Goal: Task Accomplishment & Management: Use online tool/utility

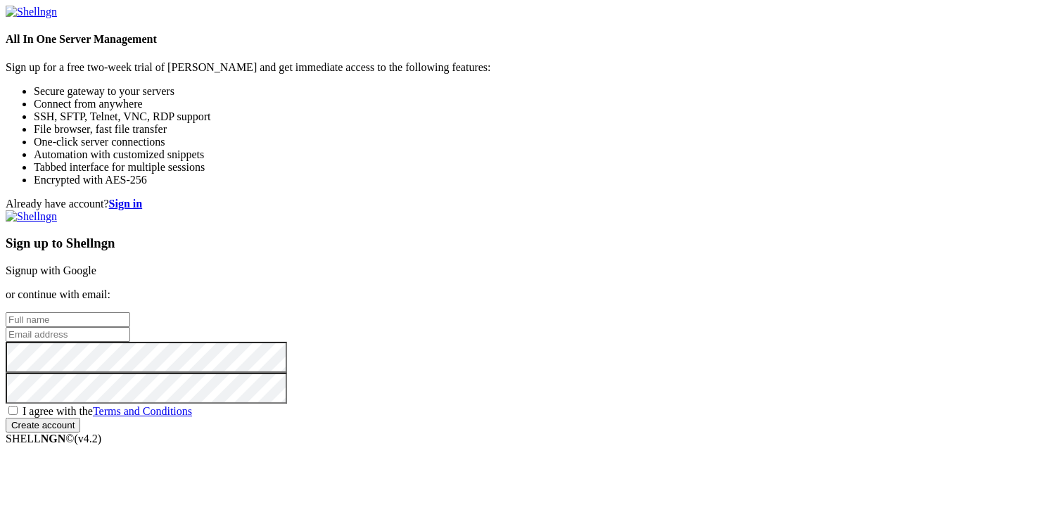
click at [96, 265] on link "Signup with Google" at bounding box center [51, 271] width 91 height 12
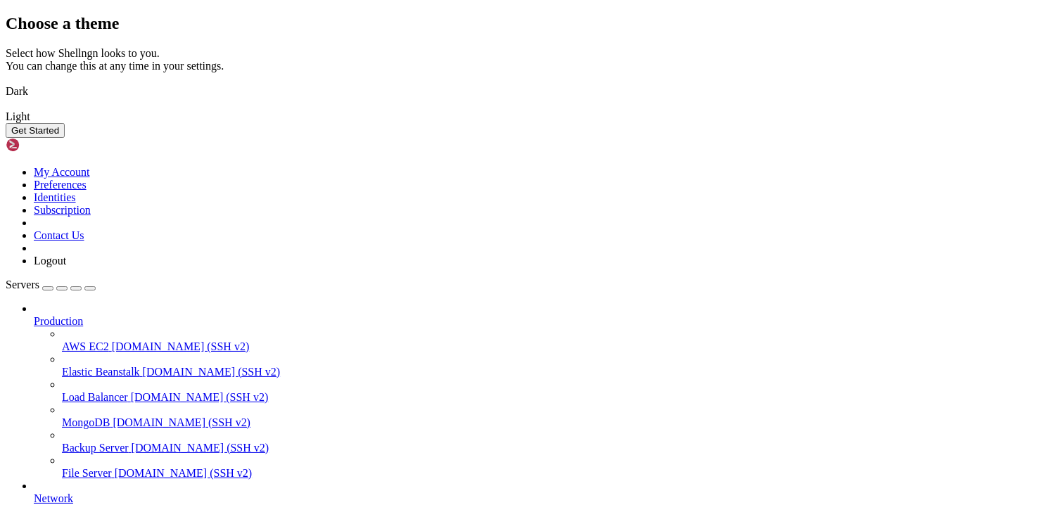
click at [6, 82] on img at bounding box center [6, 82] width 0 height 0
click at [65, 138] on button "Get Started" at bounding box center [35, 130] width 59 height 15
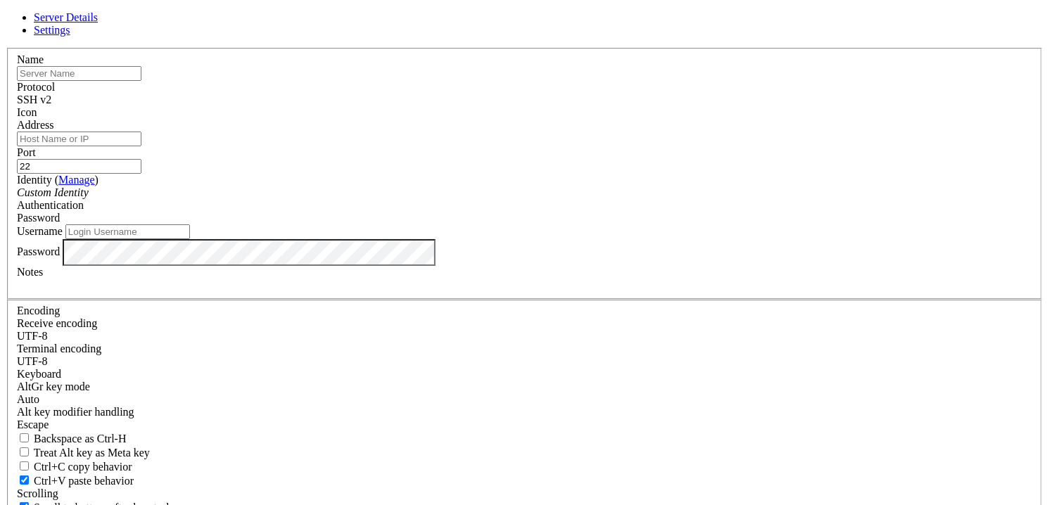
click at [141, 146] on input "Address" at bounding box center [79, 139] width 125 height 15
paste input "[TECHNICAL_ID]"
type input "[TECHNICAL_ID]"
drag, startPoint x: 450, startPoint y: 182, endPoint x: 289, endPoint y: 182, distance: 161.2
click at [289, 182] on div "Server Details Settings Name Protocol SSH v2 Icon" at bounding box center [525, 301] width 1038 height 581
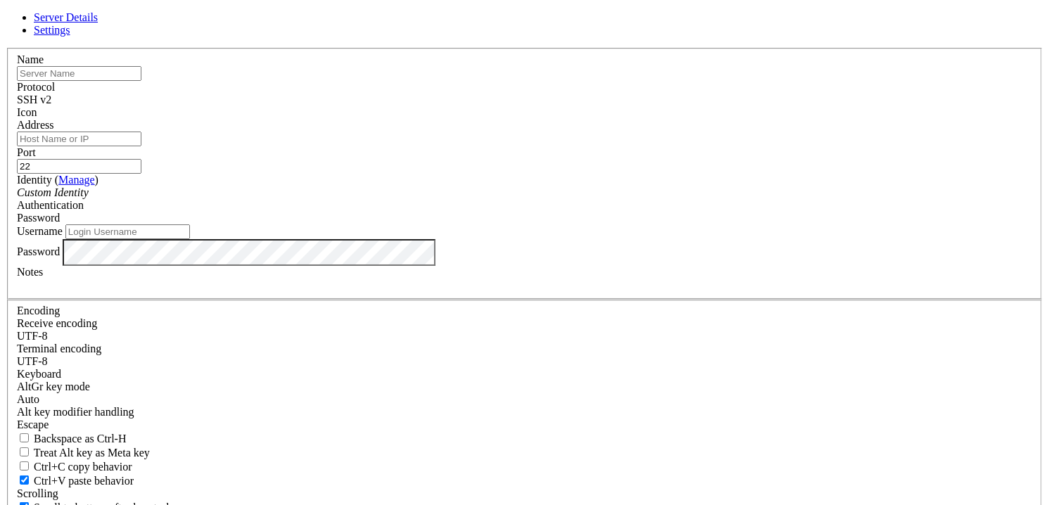
click at [141, 146] on input "Address" at bounding box center [79, 139] width 125 height 15
paste input "[TECHNICAL_ID]"
type input "[TECHNICAL_ID]"
click at [141, 81] on input "text" at bounding box center [79, 73] width 125 height 15
type input "TimewebCloud_Reasonable Quail_[DATE]"
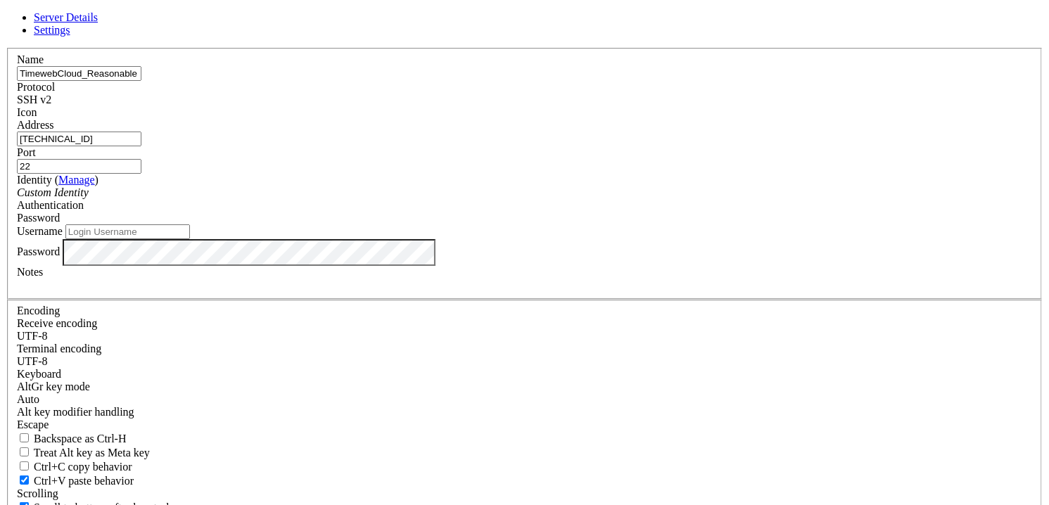
click at [619, 220] on div "Password" at bounding box center [525, 218] width 1016 height 13
click at [190, 239] on input "Username" at bounding box center [127, 232] width 125 height 15
type input "root"
click at [322, 329] on div "Name TimewebCloud_Reasonable Quail_[DATE] Protocol SSH v2 Icon Address [TECHNIC…" at bounding box center [525, 306] width 1038 height 517
click at [379, 408] on div "Name TimewebCloud_Reasonable Quail_[DATE] Protocol SSH v2 Icon Address [TECHNIC…" at bounding box center [525, 306] width 1038 height 517
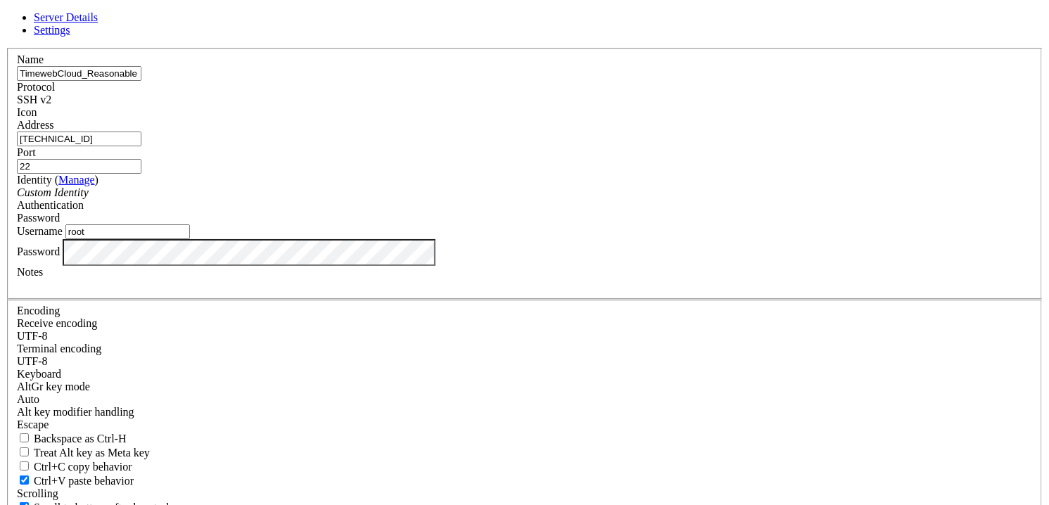
click at [434, 239] on div "Username root" at bounding box center [525, 232] width 1016 height 15
click at [190, 239] on input "root" at bounding box center [127, 232] width 125 height 15
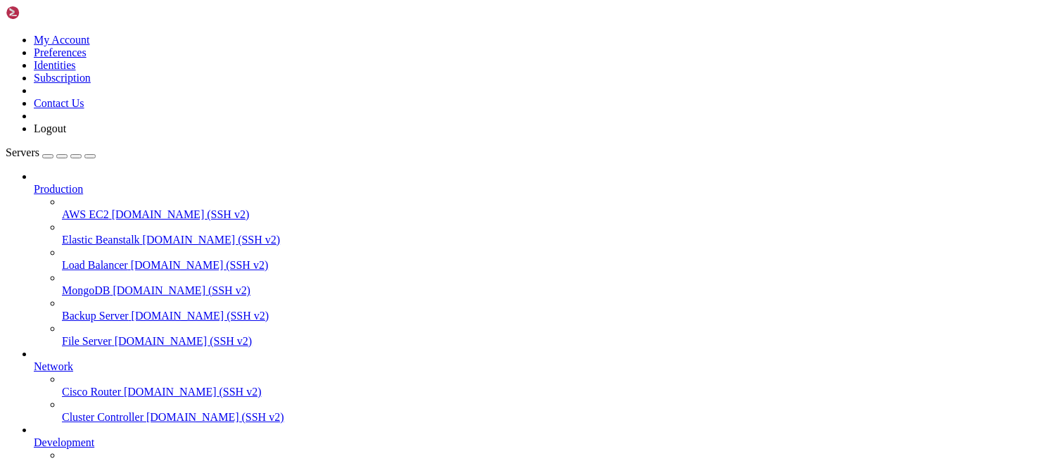
scroll to position [106, 0]
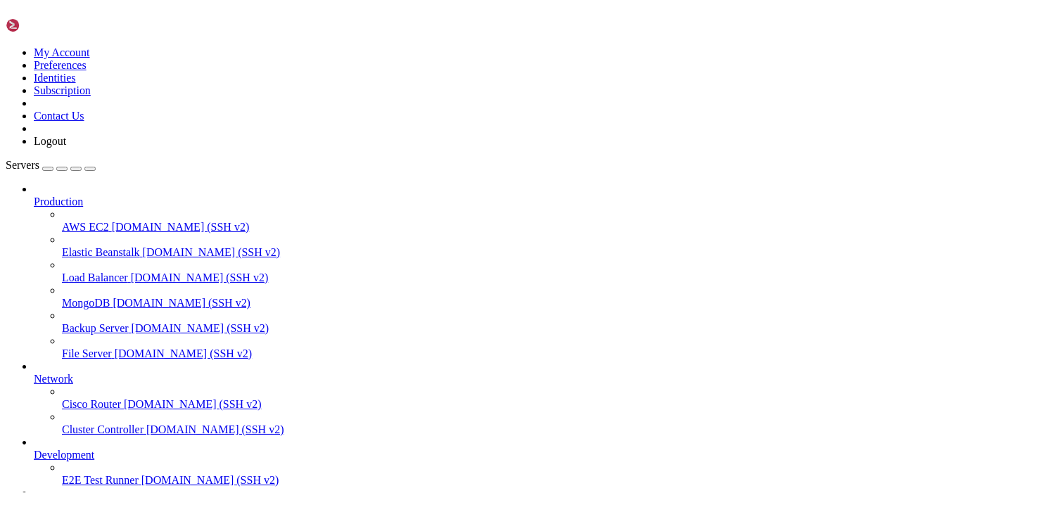
scroll to position [62, 0]
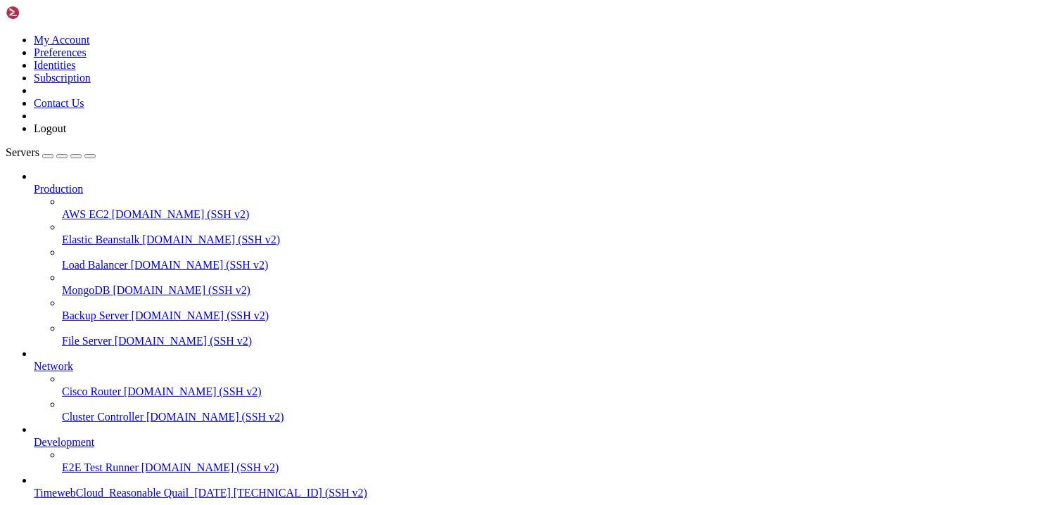
drag, startPoint x: 726, startPoint y: 243, endPoint x: 520, endPoint y: 286, distance: 210.1
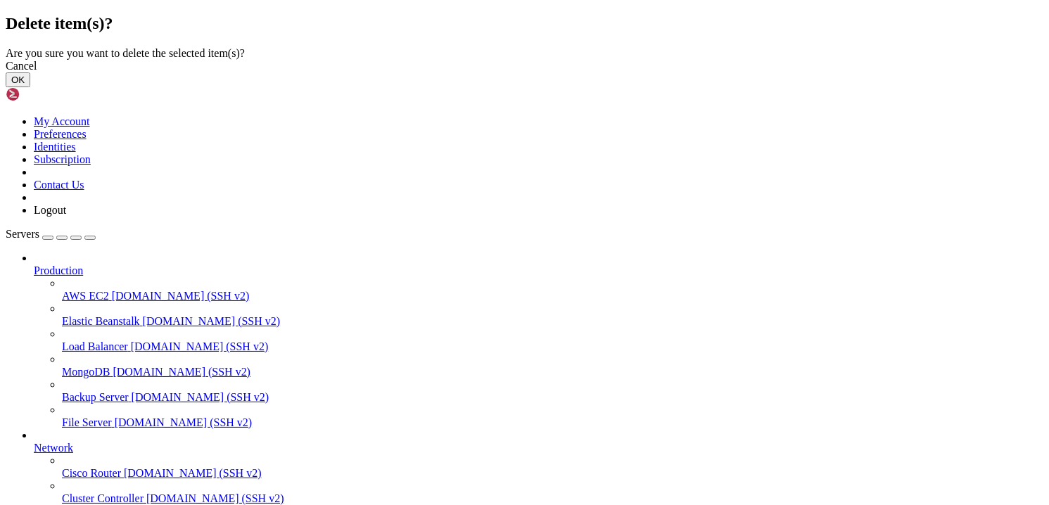
click at [30, 87] on button "OK" at bounding box center [18, 80] width 25 height 15
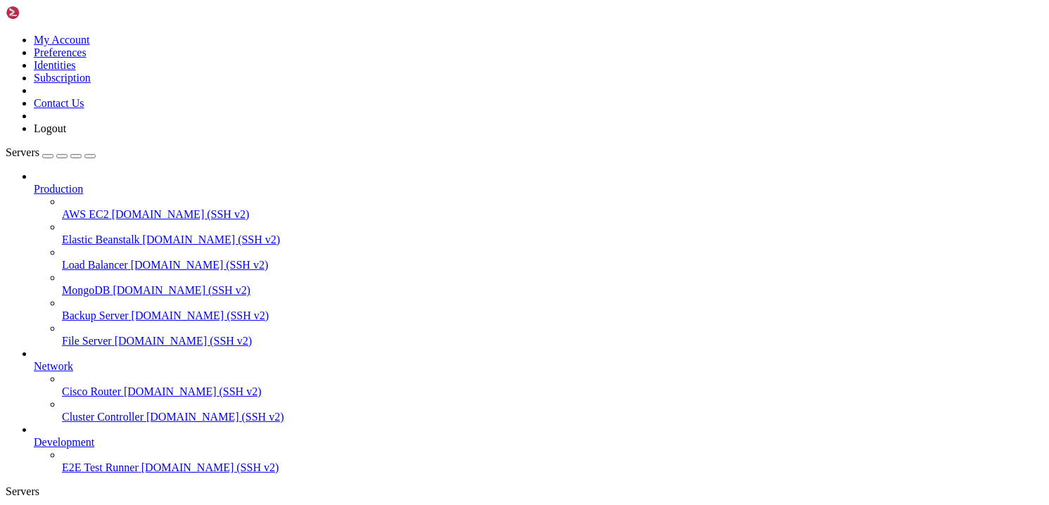
scroll to position [0, 0]
click at [34, 146] on span "Servers" at bounding box center [23, 152] width 34 height 12
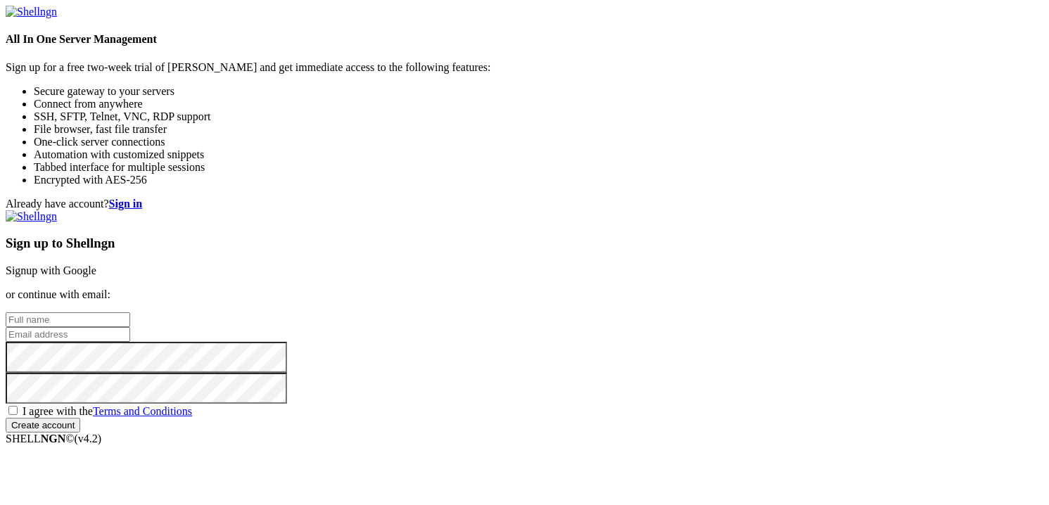
click at [96, 265] on link "Signup with Google" at bounding box center [51, 271] width 91 height 12
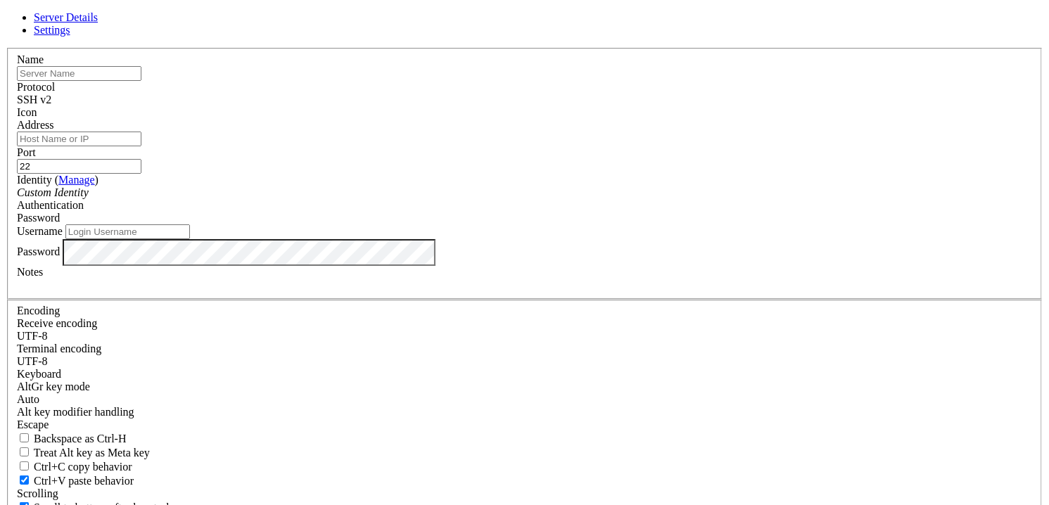
click at [141, 146] on input "Address" at bounding box center [79, 139] width 125 height 15
paste input "[TECHNICAL_ID]"
type input "[TECHNICAL_ID]"
click at [141, 81] on input "text" at bounding box center [79, 73] width 125 height 15
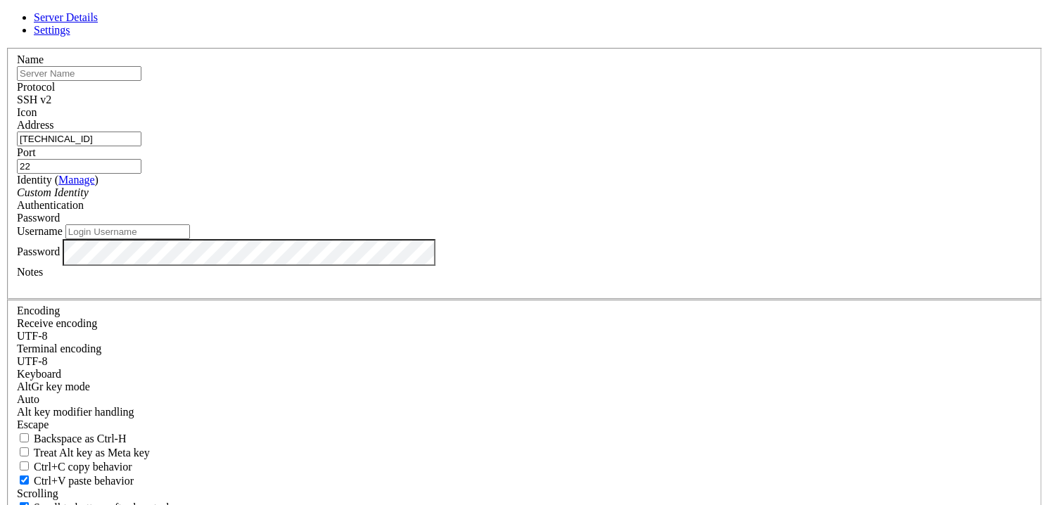
type input "TimewebCloud_Reasonable Quail_[DATE]"
click at [190, 239] on input "Username" at bounding box center [127, 232] width 125 height 15
type input "root"
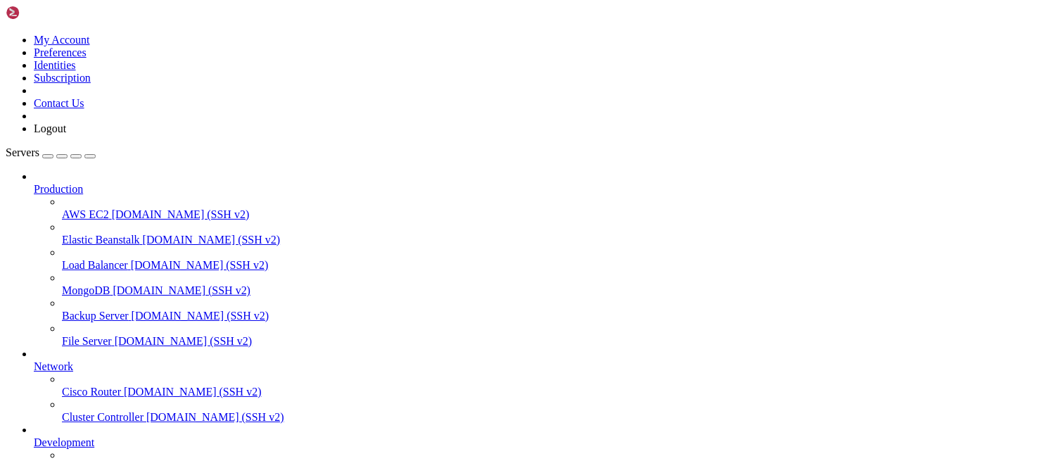
scroll to position [106, 0]
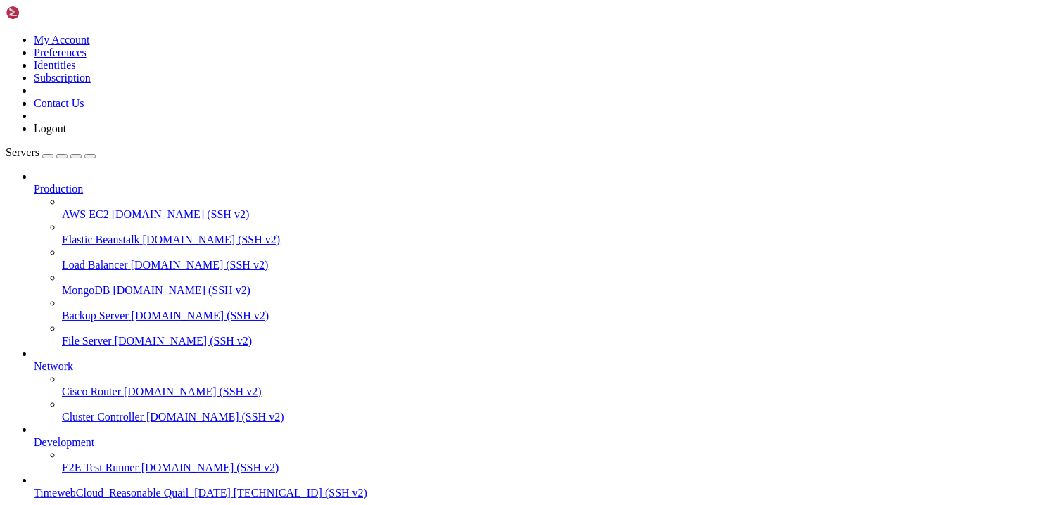
scroll to position [62, 0]
drag, startPoint x: 613, startPoint y: 240, endPoint x: 612, endPoint y: 223, distance: 17.0
